Goal: Task Accomplishment & Management: Manage account settings

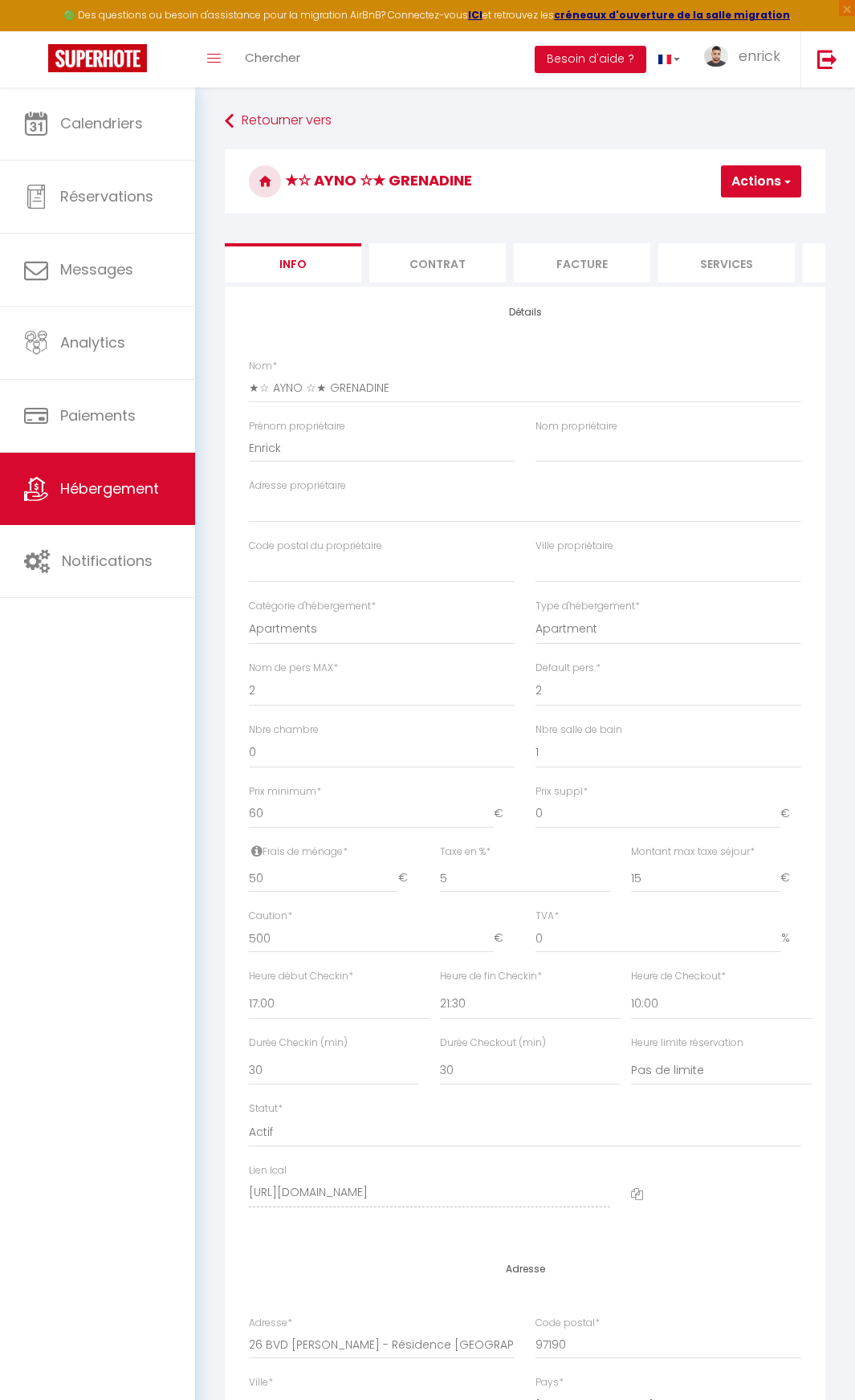
select select "2"
select select "1"
select select "17:00"
select select "21:30"
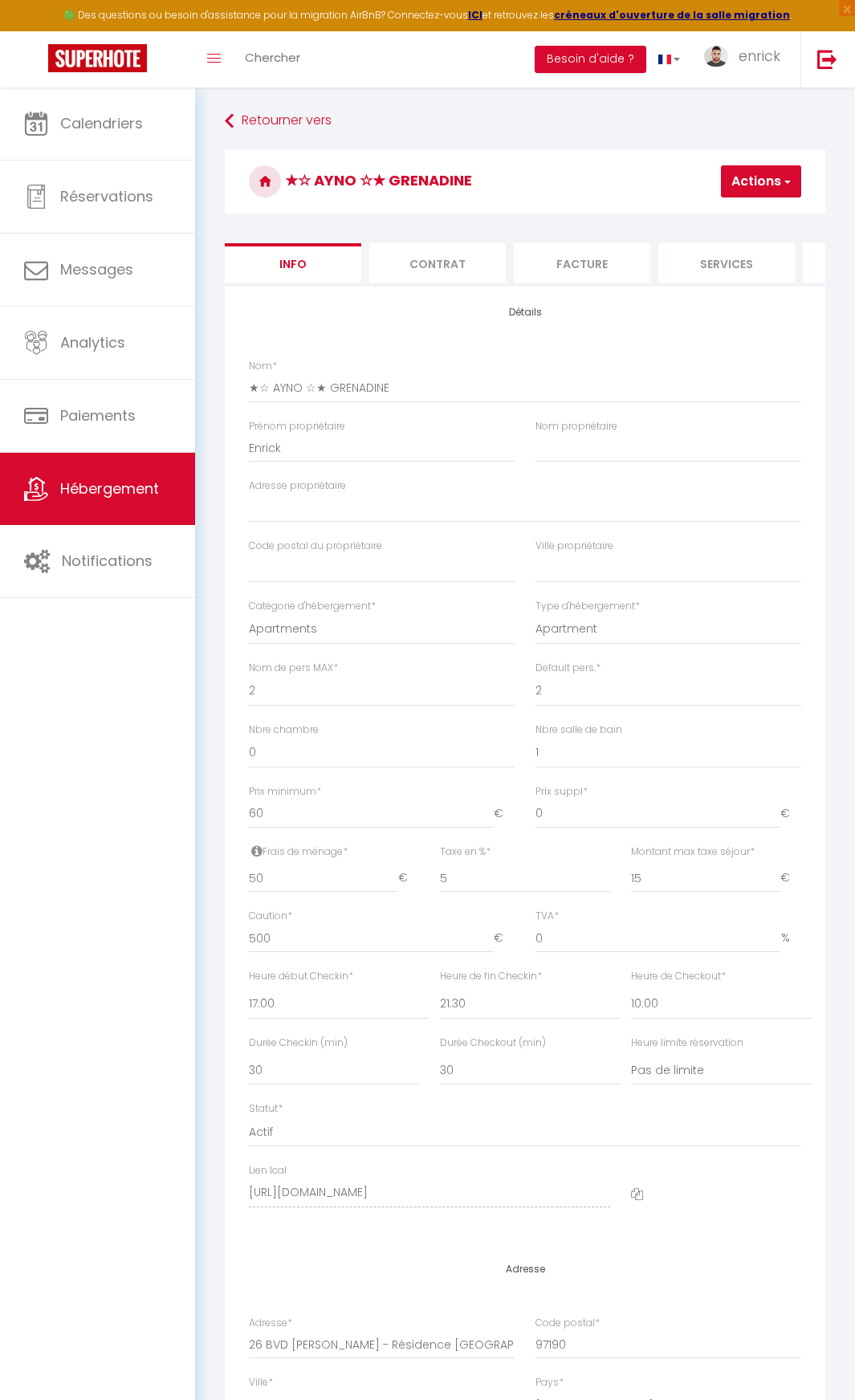
select select "10:00"
select select "30"
select select "88"
select select "1264"
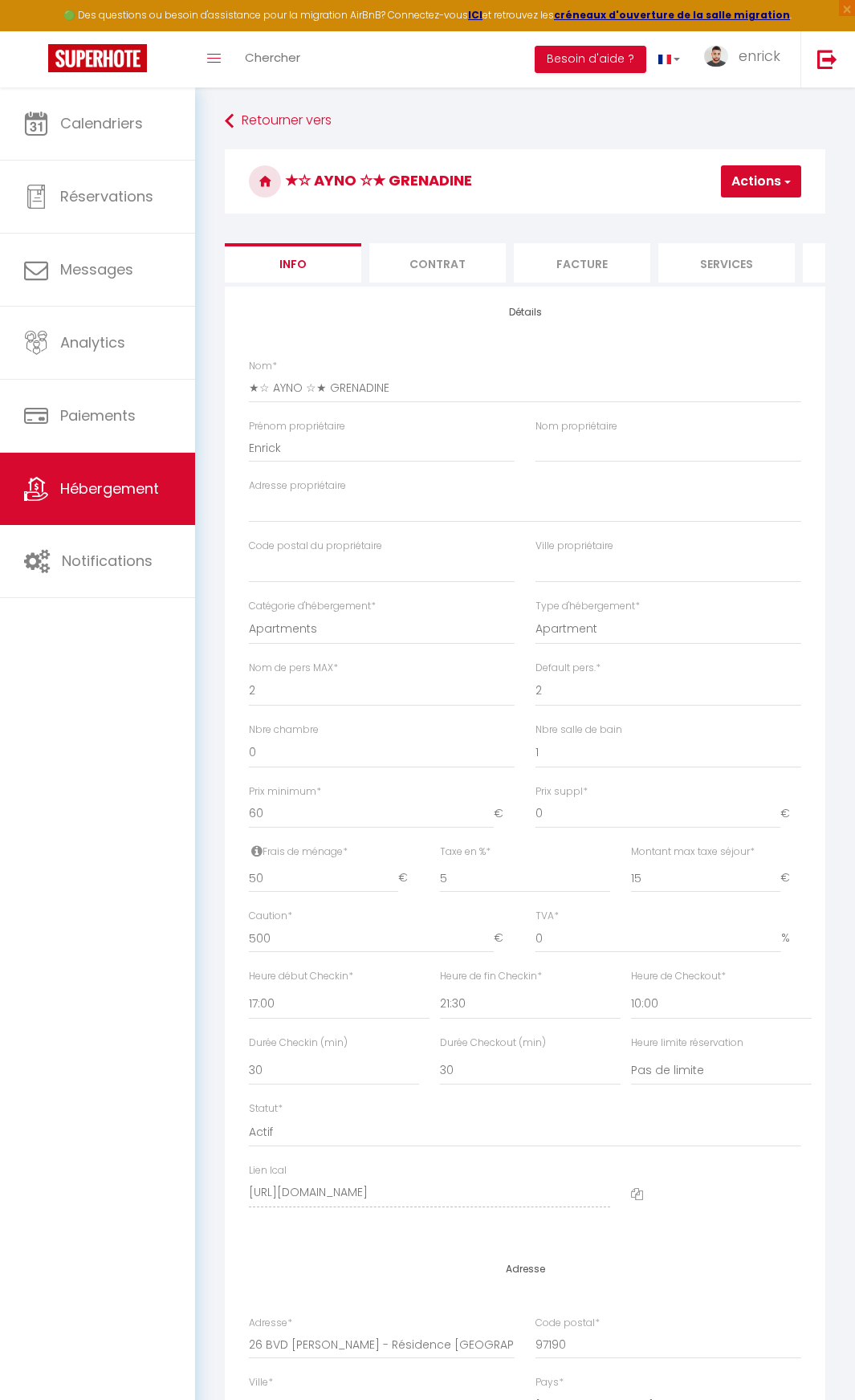
select select "28"
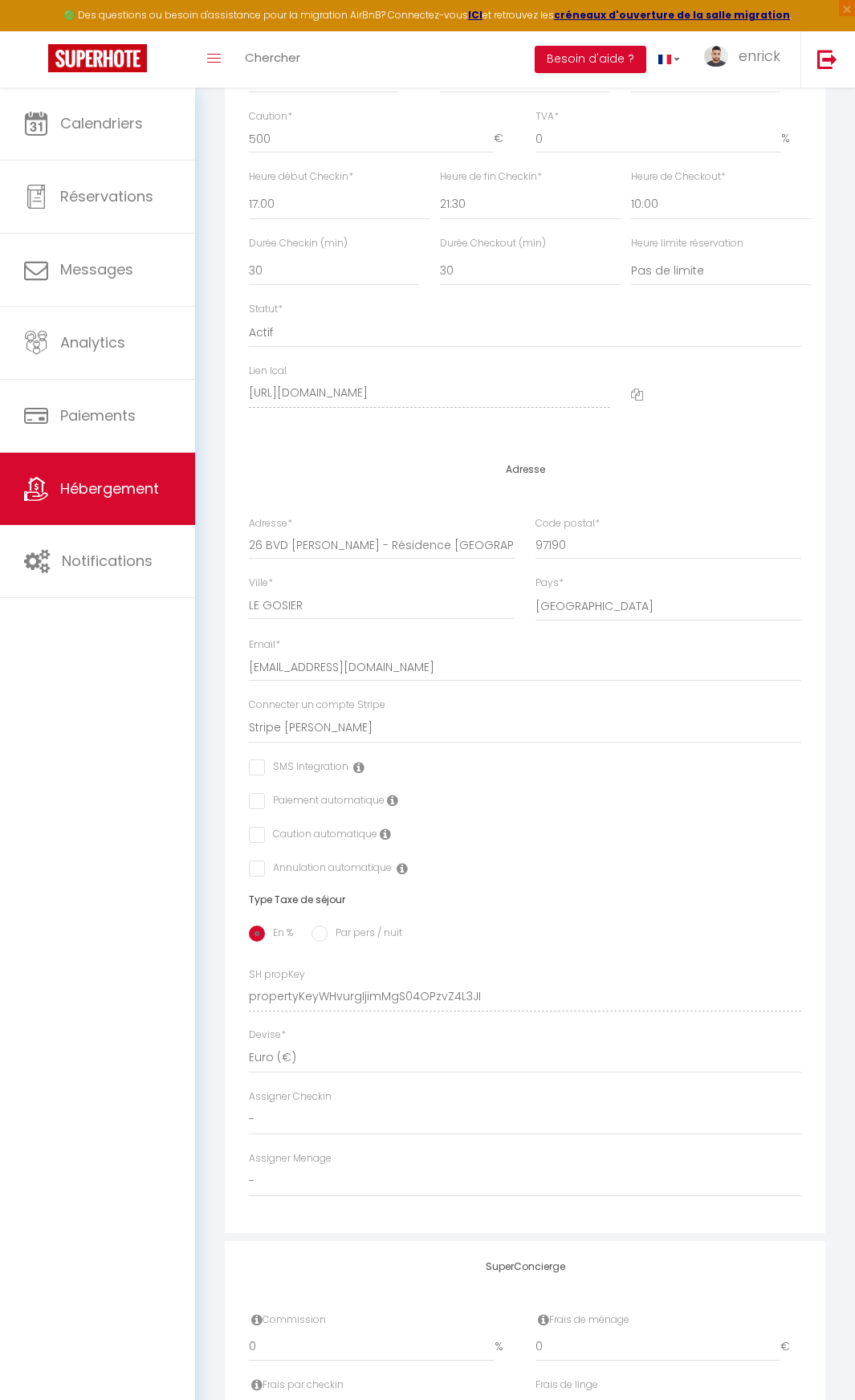
scroll to position [590, 0]
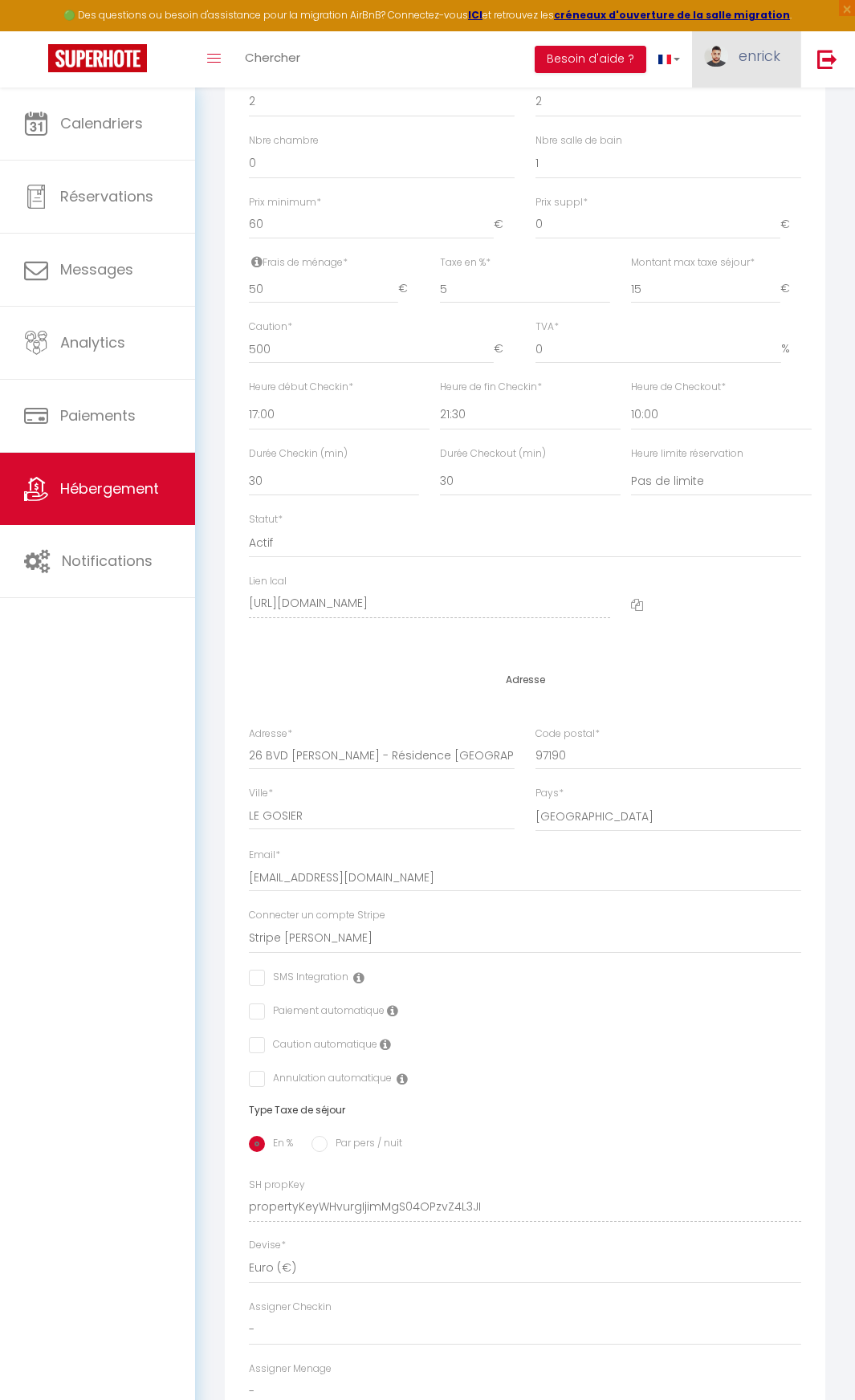
click at [754, 51] on span "enrick" at bounding box center [760, 56] width 42 height 20
click at [726, 109] on link "Paramètres" at bounding box center [737, 111] width 119 height 28
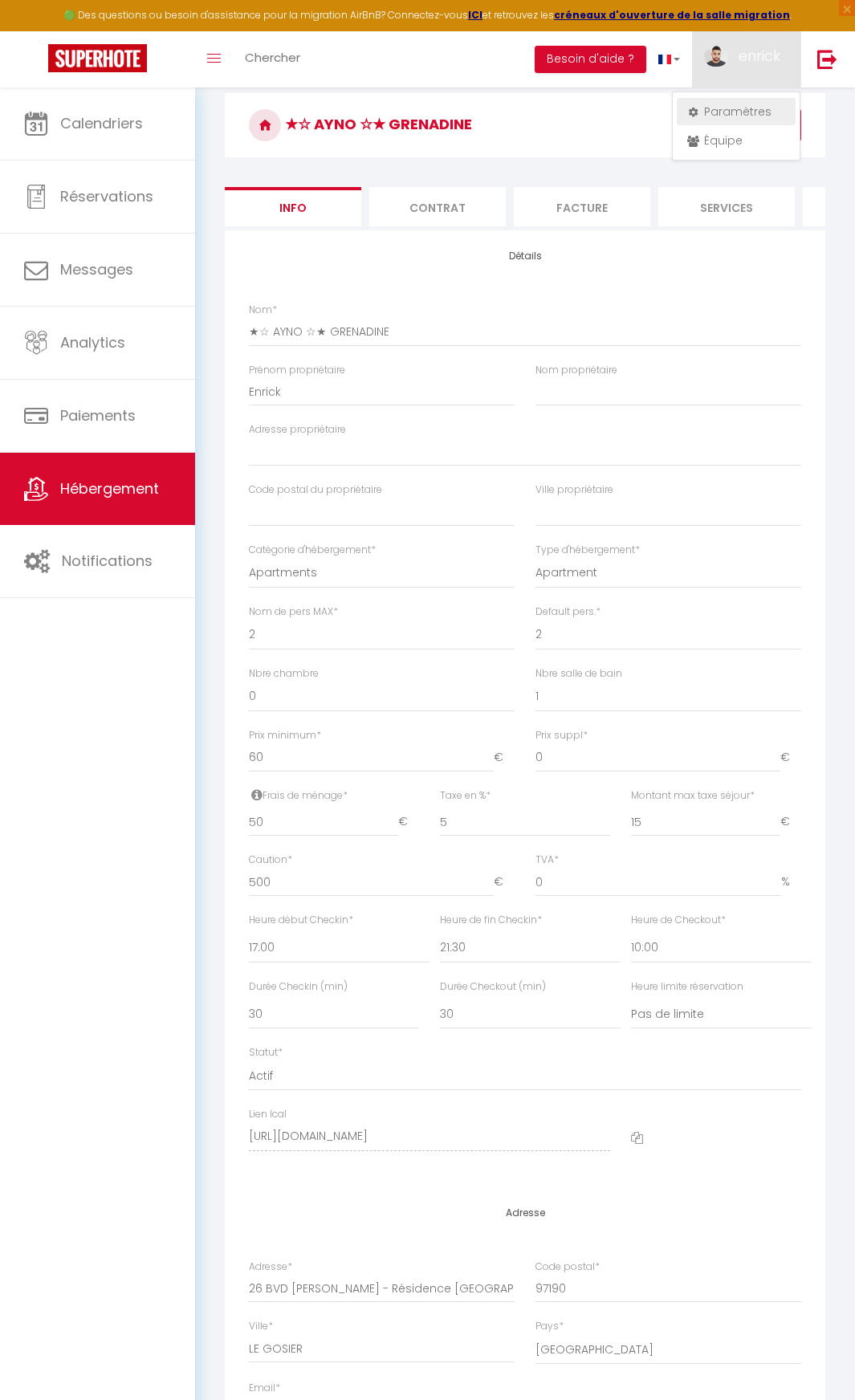
select select "fr"
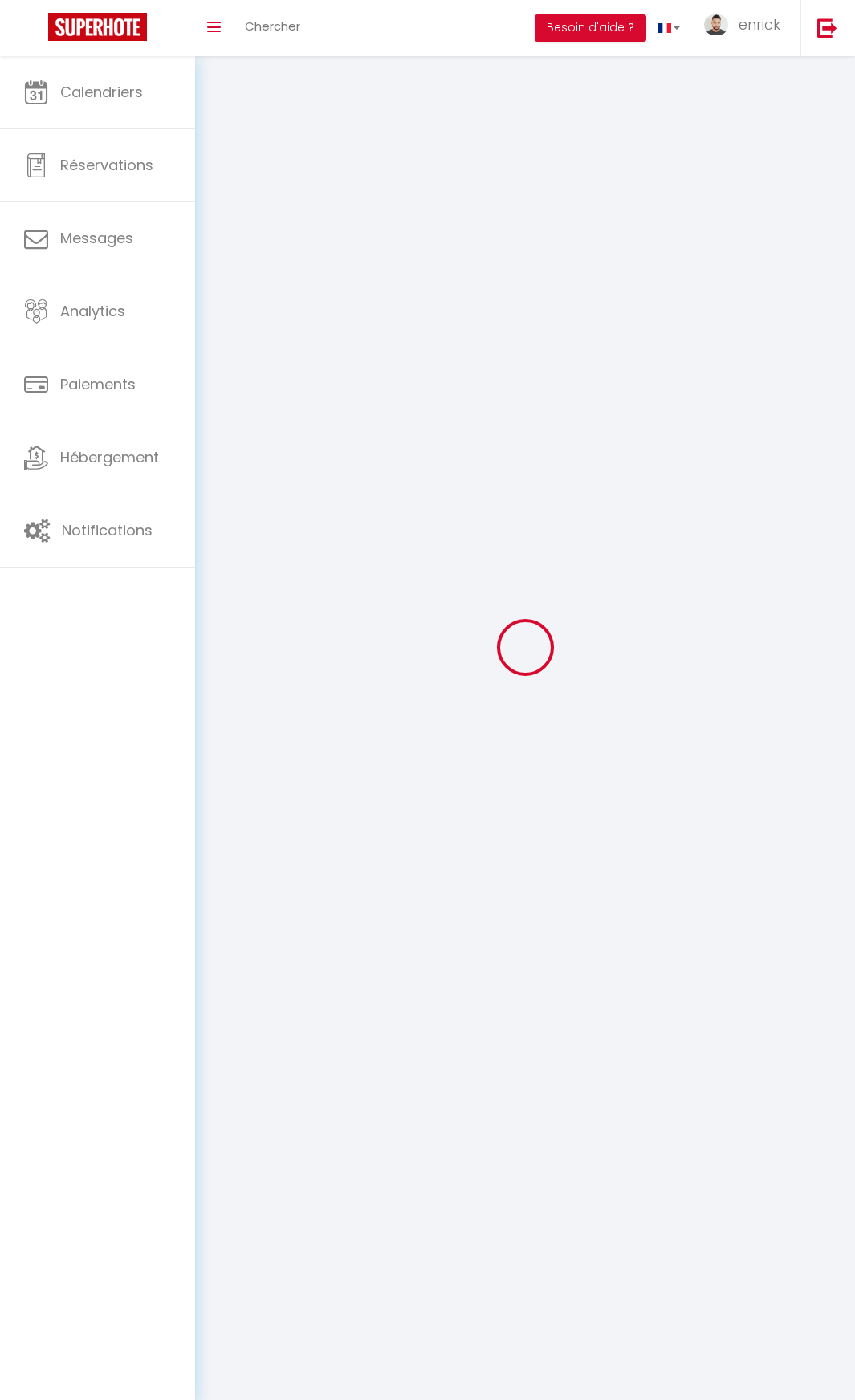
type input "enrick"
type input "GRUEL"
type input "[PHONE_NUMBER]"
type input "[STREET_ADDRESS][PERSON_NAME]"
type input "93110"
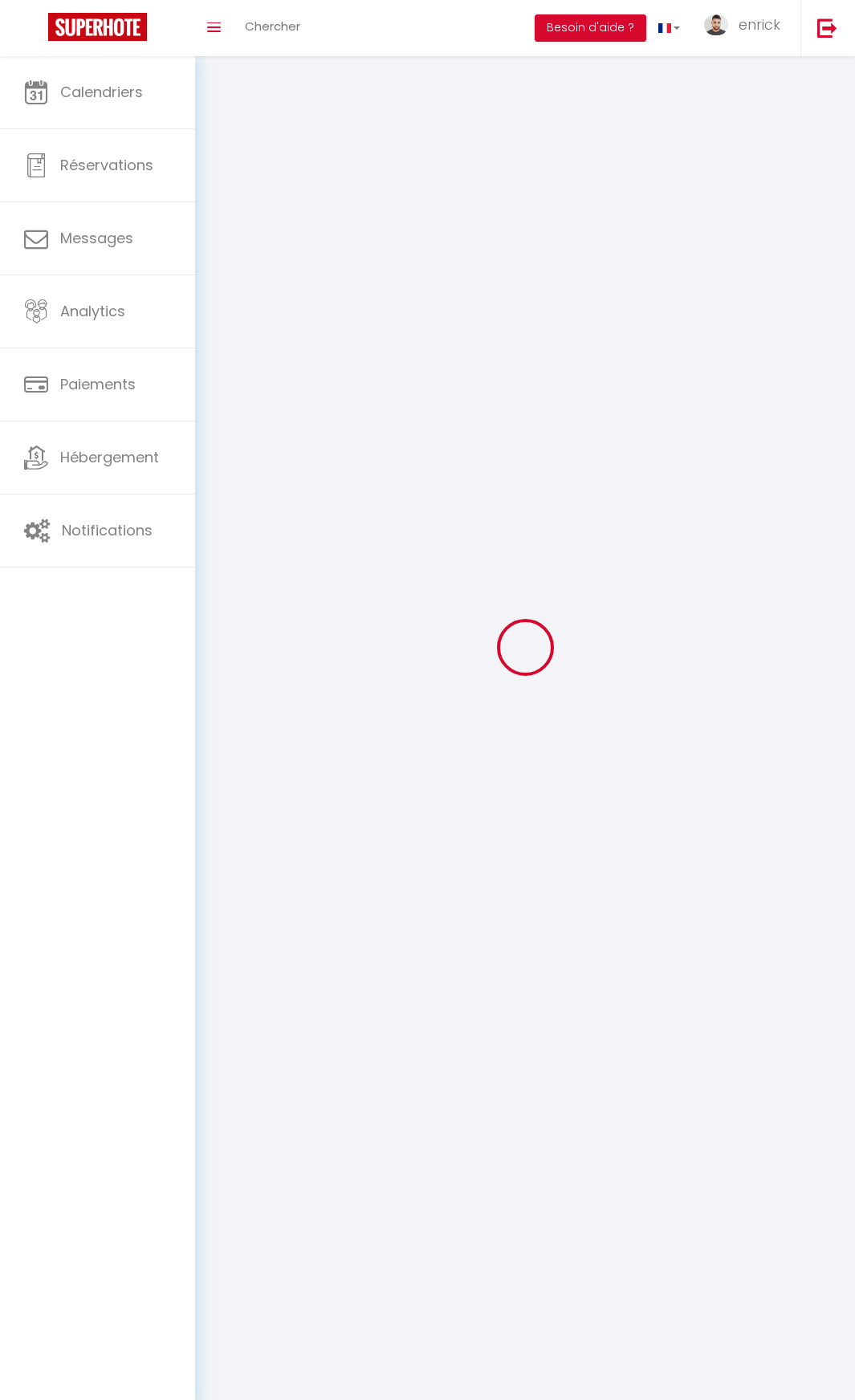
type input "Rosny-[GEOGRAPHIC_DATA]"
type input "xWWyPyKKJPZ7n7YgbNJFaMHAD"
type input "HO7ohaNYuUfyjCafObGSGL5Az"
type input "[URL][DOMAIN_NAME]"
type input "FO27250"
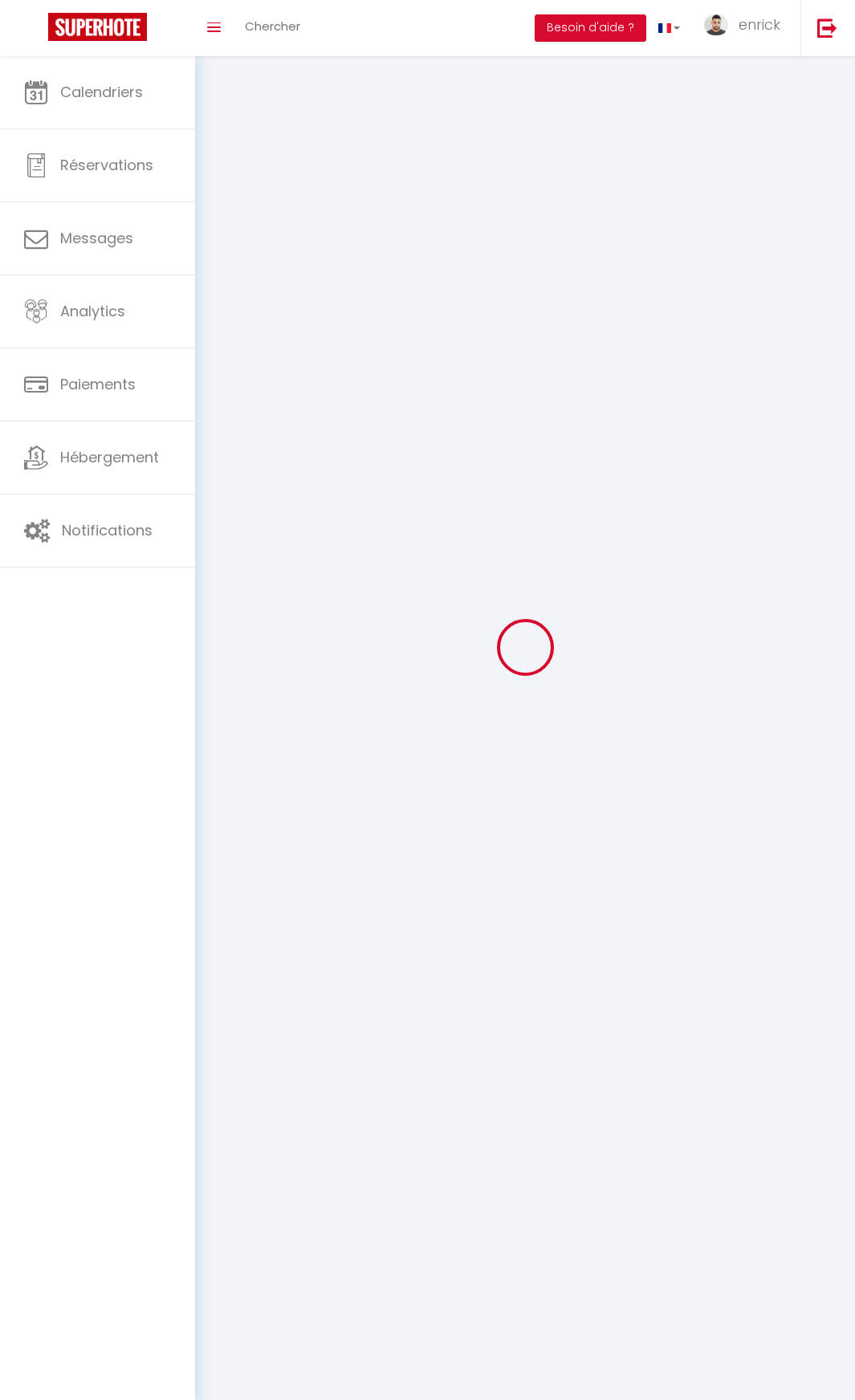
type input "xWWyPyKKJPZ7n7YgbNJFaMHAD"
type input "HO7ohaNYuUfyjCafObGSGL5Az"
type input "[URL][DOMAIN_NAME]"
select select "28"
select select "fr"
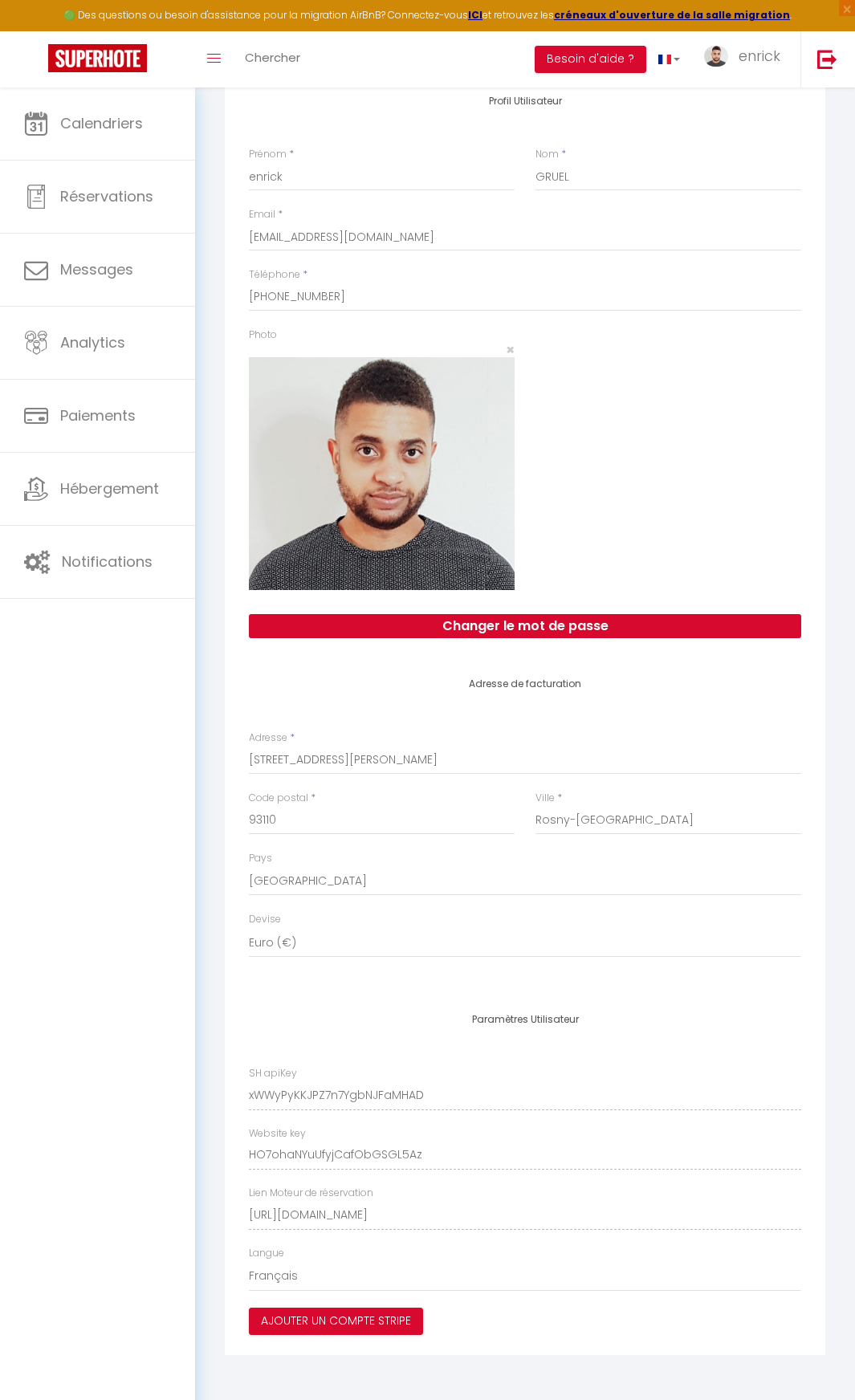
scroll to position [470, 0]
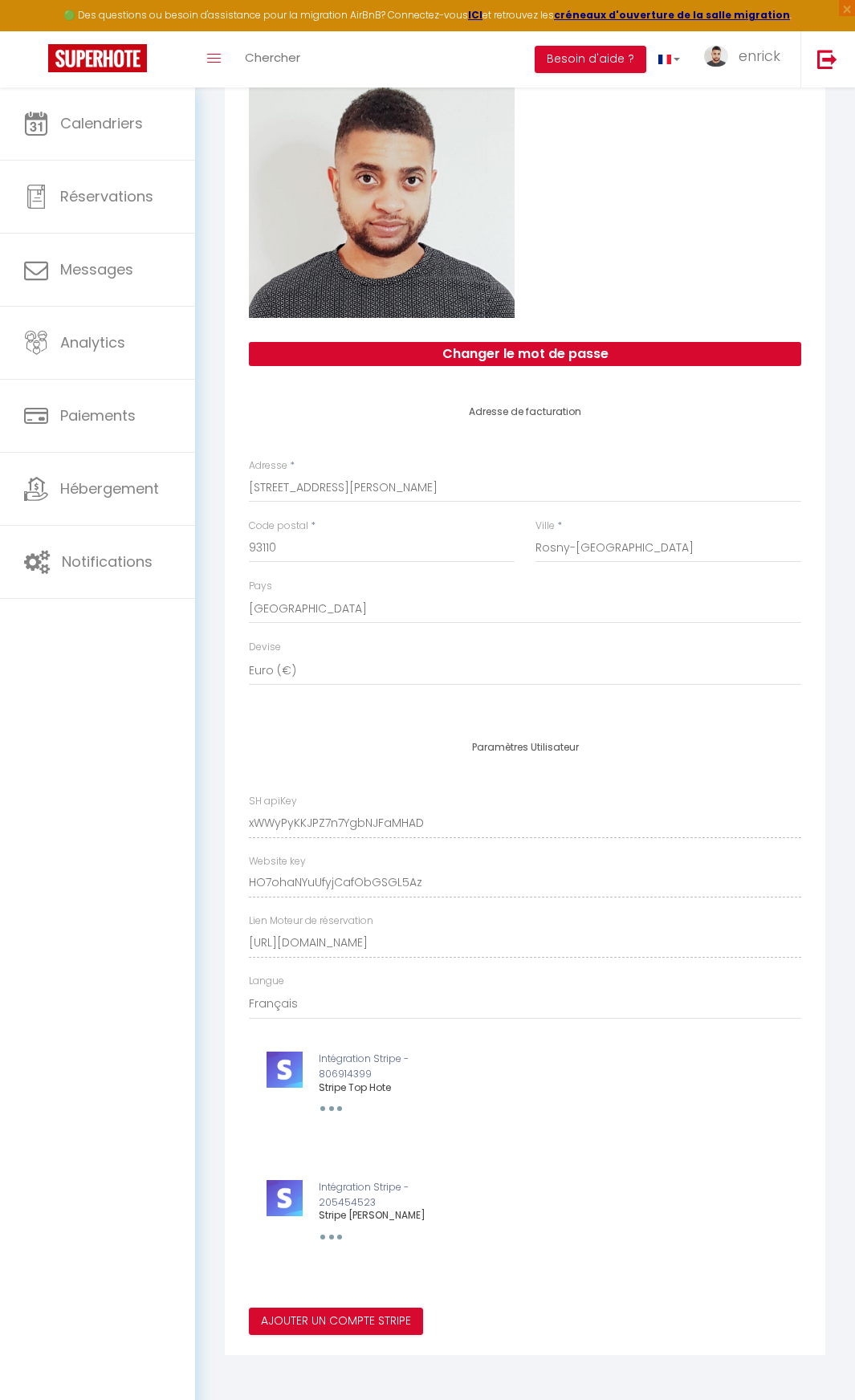
click at [241, 825] on div "Paramètres Utilisateur SH apiKey xWWyPyKKJPZ7n7YgbNJFaMHAD Website key HO7ohaNY…" at bounding box center [526, 1038] width 601 height 633
click at [341, 1071] on p "Intégration Stripe - 806914399" at bounding box center [350, 1066] width 191 height 31
